Goal: Information Seeking & Learning: Learn about a topic

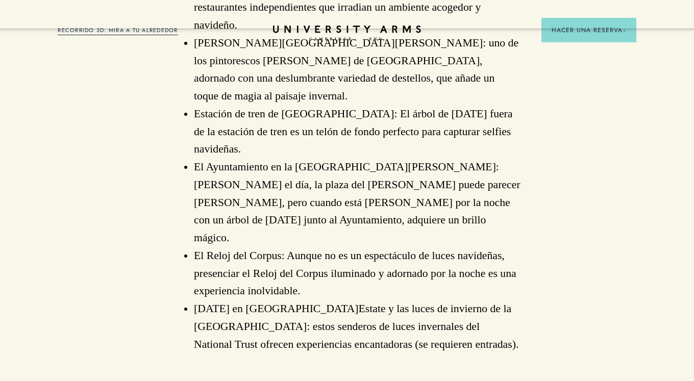
scroll to position [3104, 0]
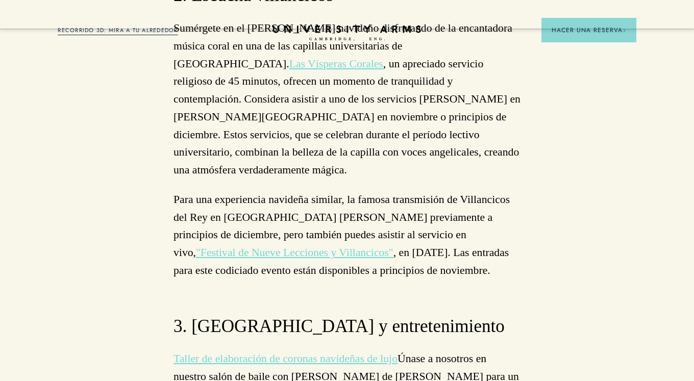
scroll to position [3819, 0]
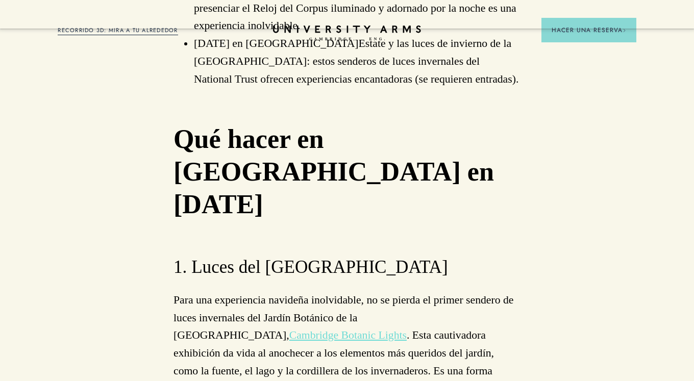
scroll to position [3329, 0]
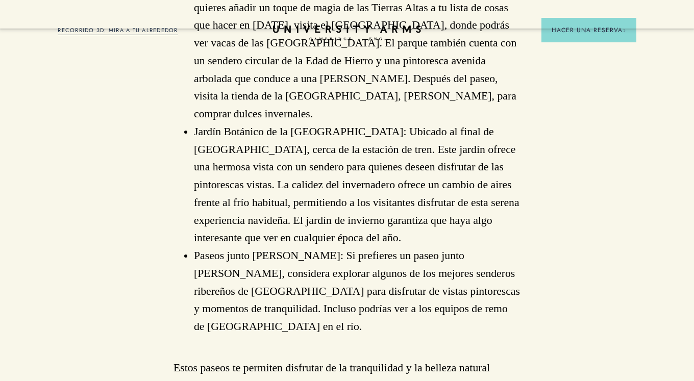
scroll to position [2389, 0]
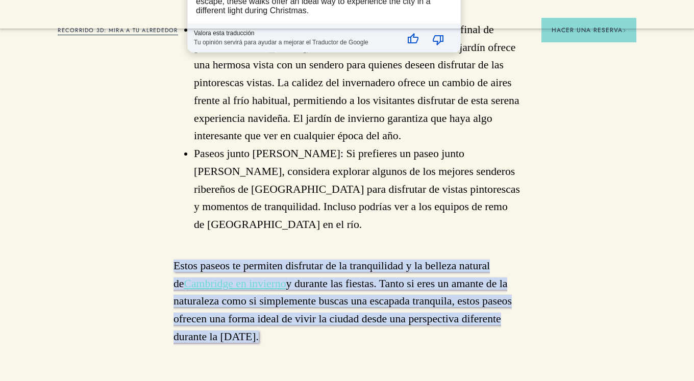
scroll to position [2532, 0]
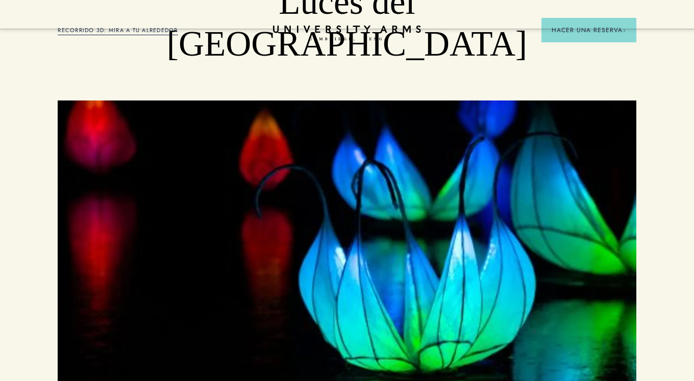
scroll to position [143, 0]
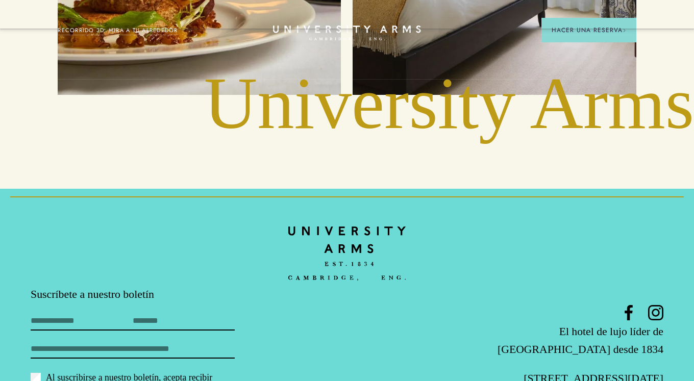
scroll to position [3104, 0]
